Goal: Transaction & Acquisition: Purchase product/service

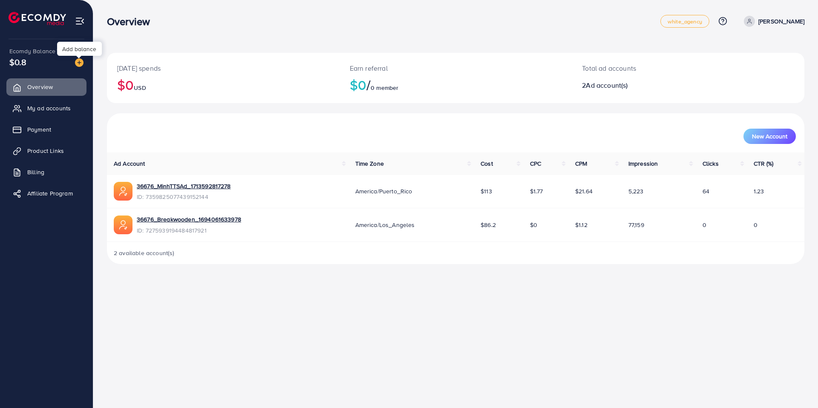
click at [78, 62] on img at bounding box center [79, 62] width 9 height 9
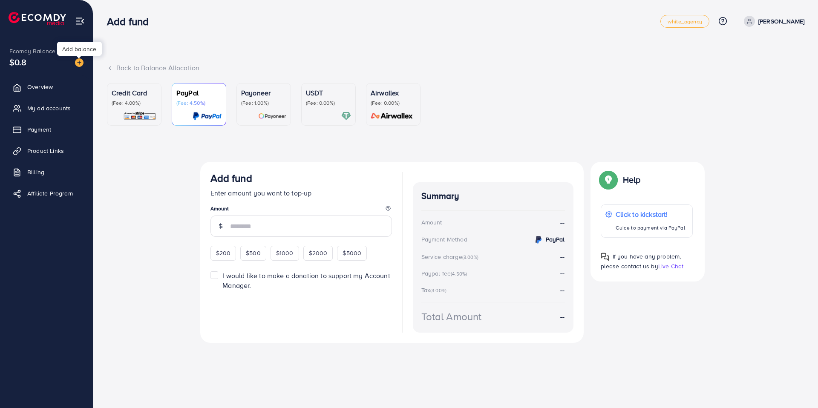
click at [327, 101] on p "(Fee: 0.00%)" at bounding box center [328, 103] width 45 height 7
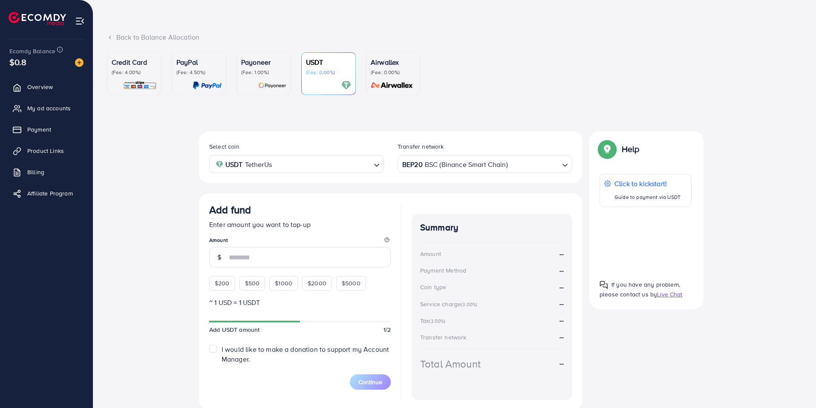
scroll to position [63, 0]
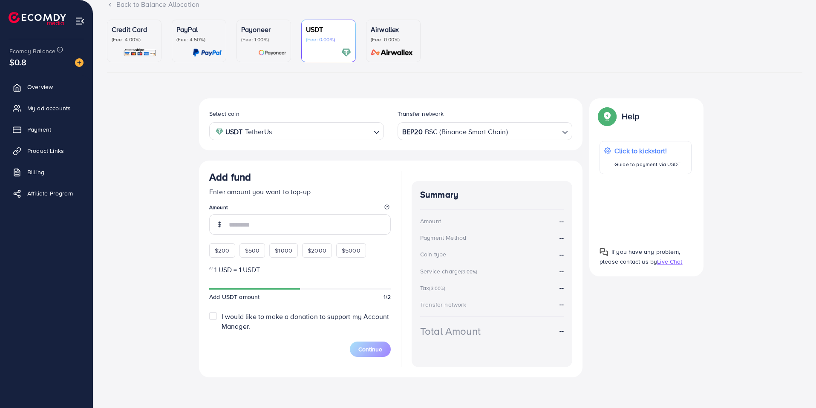
click at [225, 252] on span "$200" at bounding box center [222, 250] width 15 height 9
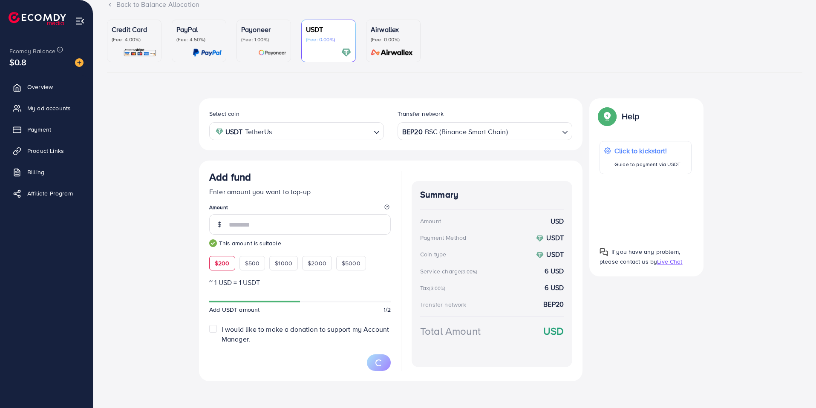
type input "***"
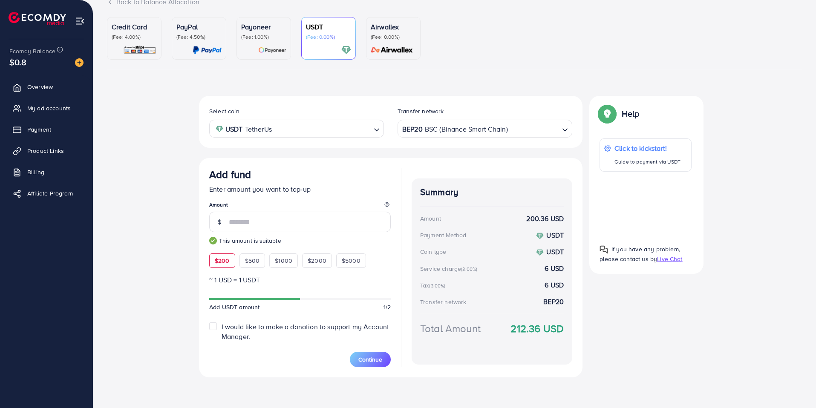
click at [366, 132] on input "Search for option" at bounding box center [322, 128] width 96 height 13
click at [385, 102] on div "Select coin USDT TetherUs Loading... USDT TetherUs USDC USD Coin Transfer netwo…" at bounding box center [391, 122] width 384 height 52
click at [179, 248] on div "Select coin USDT TetherUs Loading... Transfer network BEP20 BSC (Binance Smart …" at bounding box center [454, 240] width 695 height 288
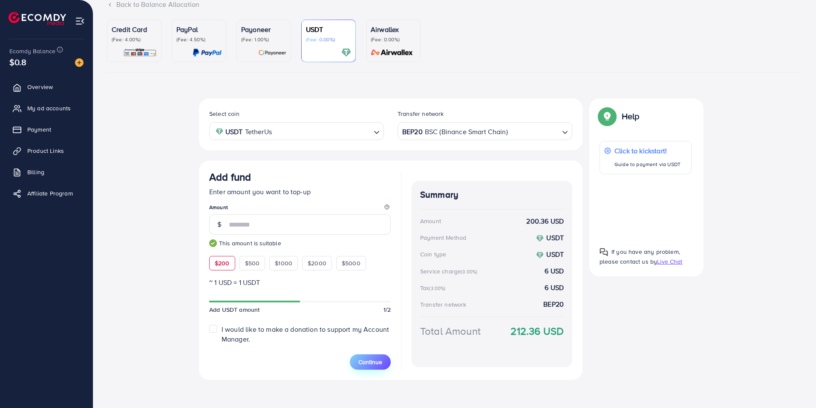
click at [376, 361] on span "Continue" at bounding box center [370, 362] width 24 height 9
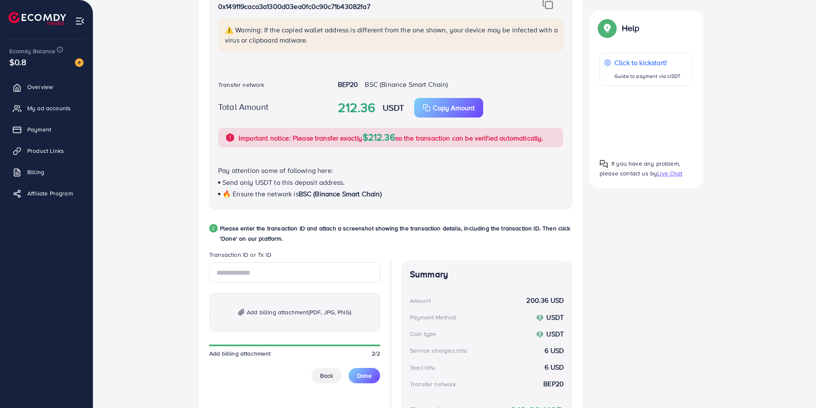
scroll to position [234, 0]
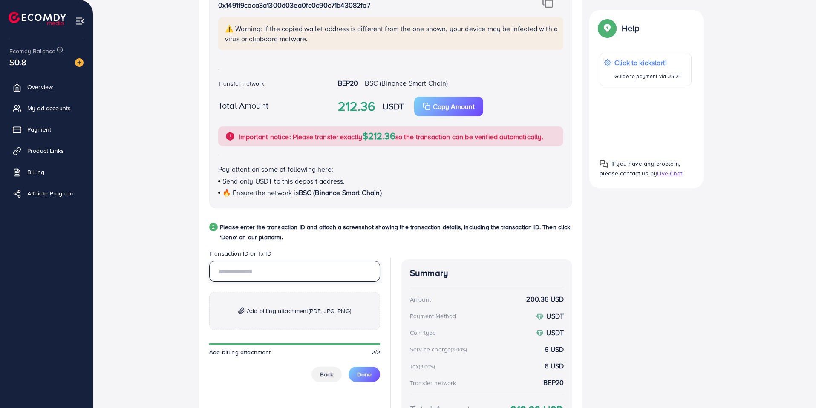
click at [274, 265] on input "text" at bounding box center [294, 271] width 171 height 20
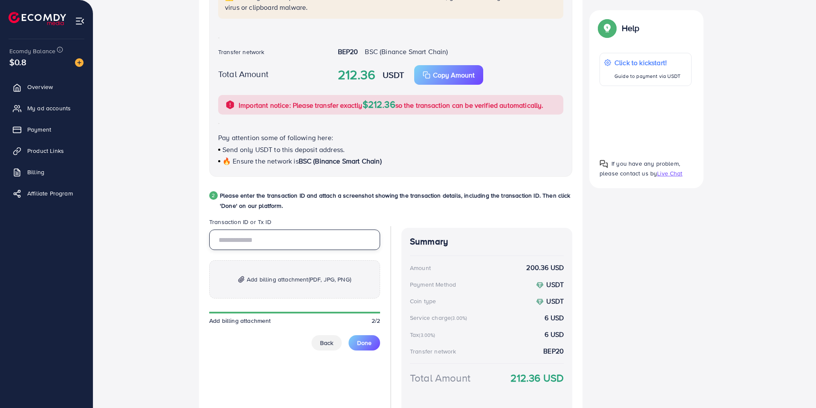
scroll to position [287, 0]
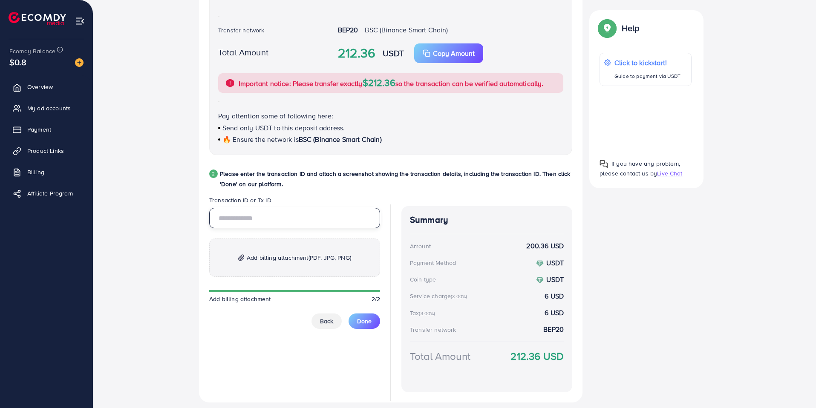
click at [290, 217] on input "text" at bounding box center [294, 218] width 171 height 20
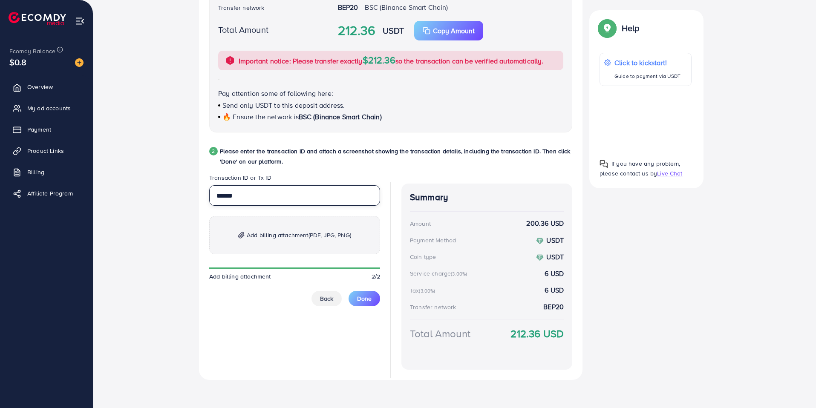
scroll to position [312, 0]
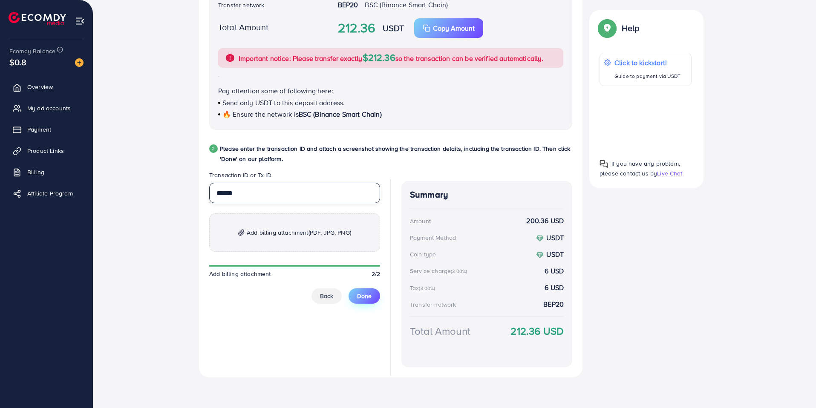
type input "******"
click at [362, 294] on span "Done" at bounding box center [364, 296] width 14 height 9
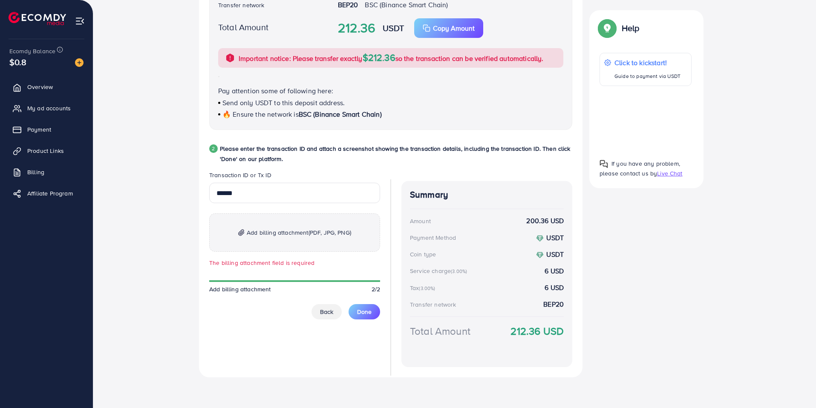
click at [285, 236] on span "Add billing attachment (PDF, JPG, PNG)" at bounding box center [299, 233] width 104 height 10
click at [295, 238] on p "Add billing attachment (PDF, JPG, PNG)" at bounding box center [294, 232] width 171 height 38
click at [306, 229] on span "Add billing attachment (PDF, JPG, PNG)" at bounding box center [299, 233] width 104 height 10
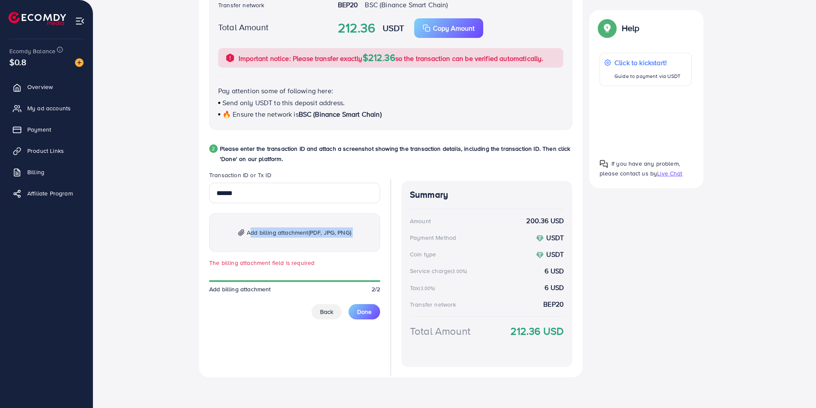
click at [161, 252] on div "Follow instruction 1 Please transfer the funds from your Blockchain account to …" at bounding box center [454, 117] width 695 height 535
click at [238, 232] on img at bounding box center [241, 232] width 6 height 7
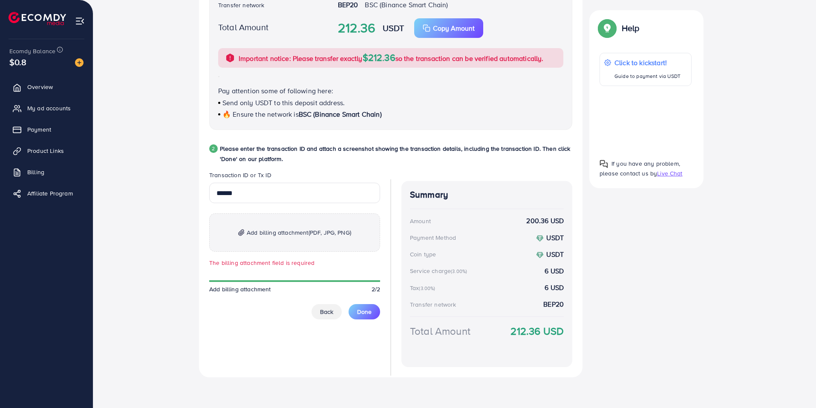
click at [167, 270] on div "Follow instruction 1 Please transfer the funds from your Blockchain account to …" at bounding box center [454, 117] width 695 height 535
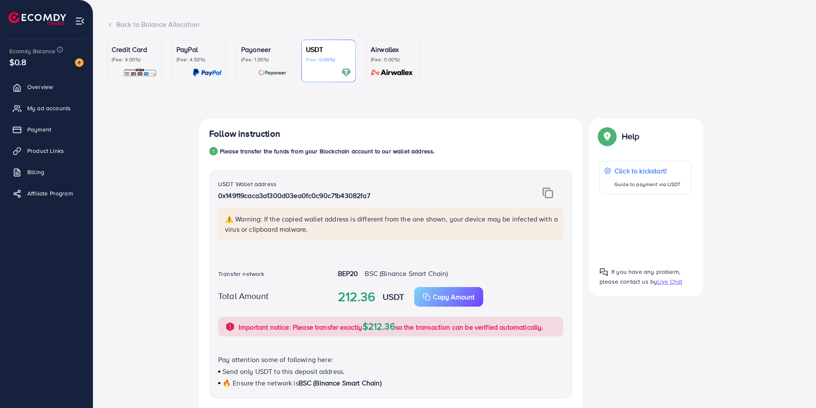
scroll to position [0, 0]
